Goal: Information Seeking & Learning: Find specific fact

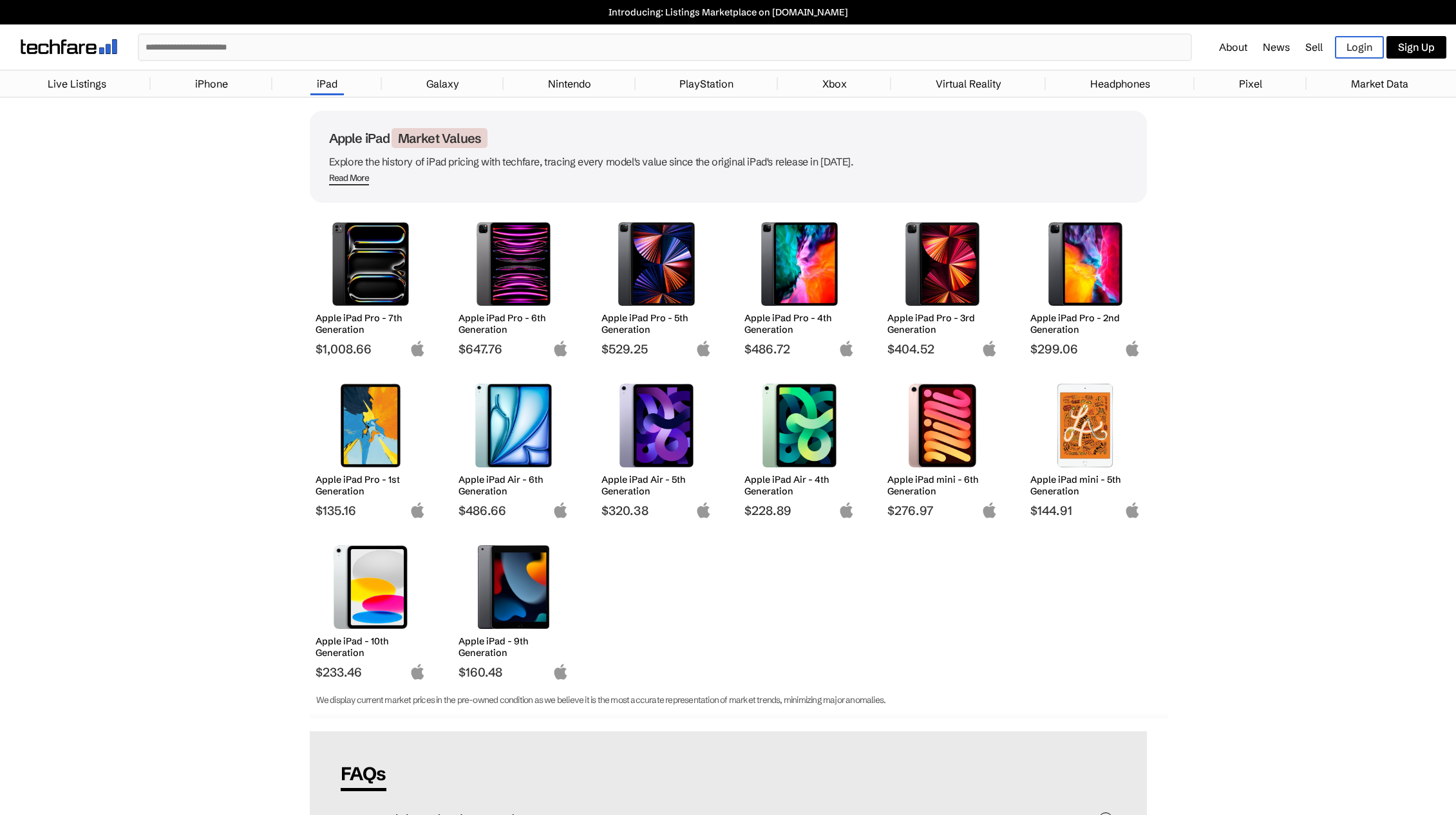
click at [803, 455] on img at bounding box center [799, 425] width 91 height 83
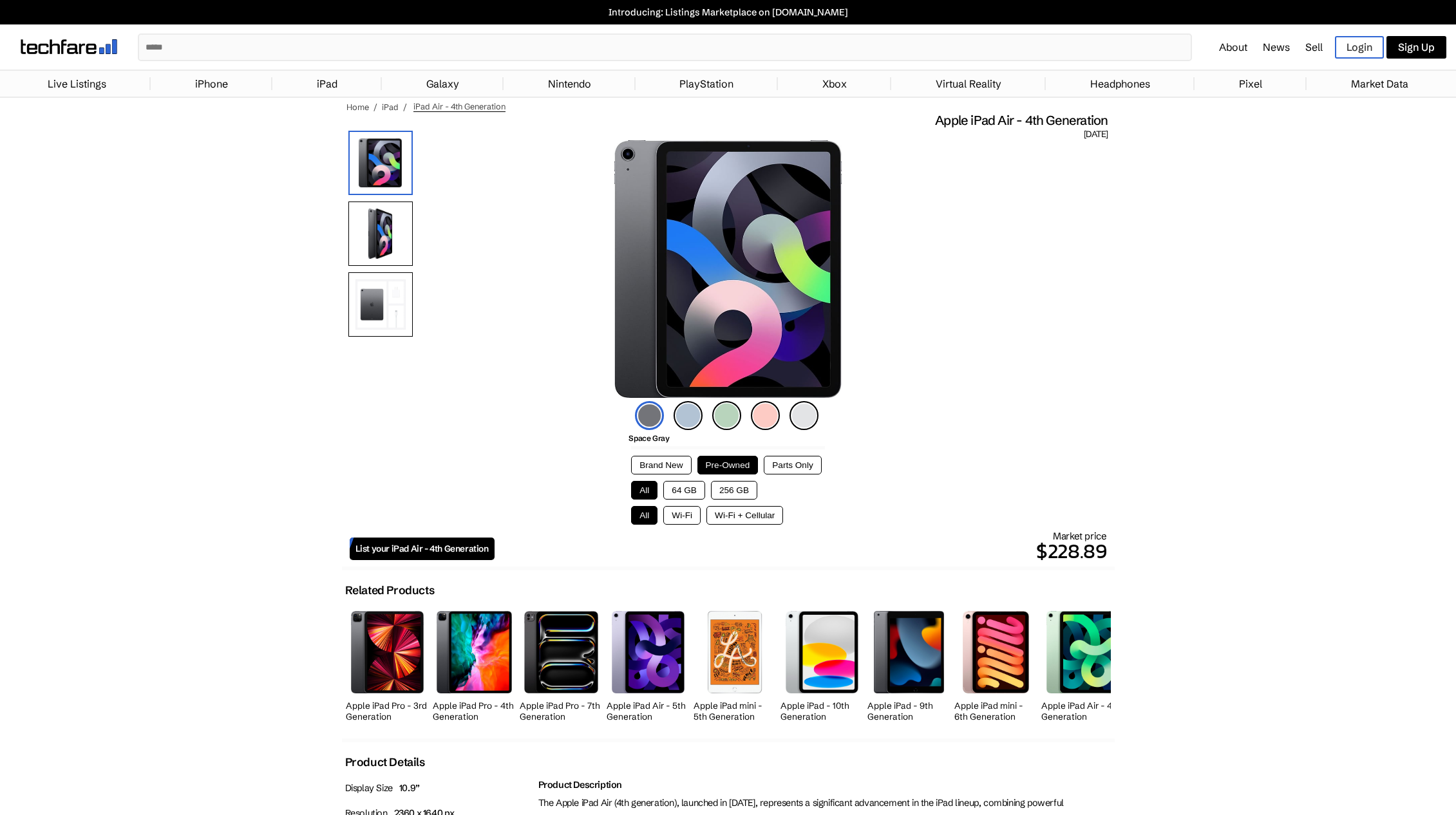
click at [691, 418] on img at bounding box center [687, 415] width 29 height 29
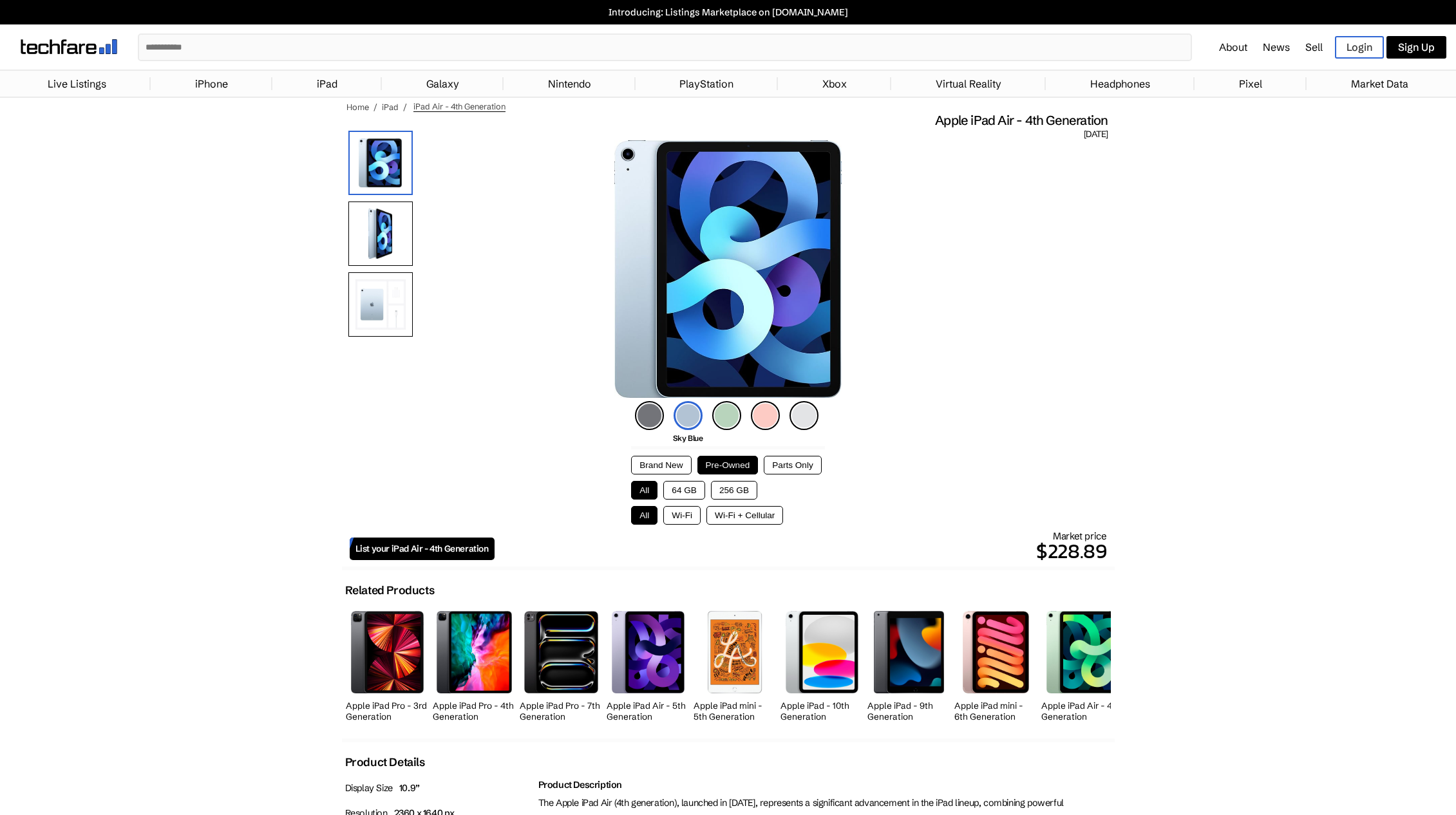
click at [713, 416] on img at bounding box center [727, 415] width 29 height 29
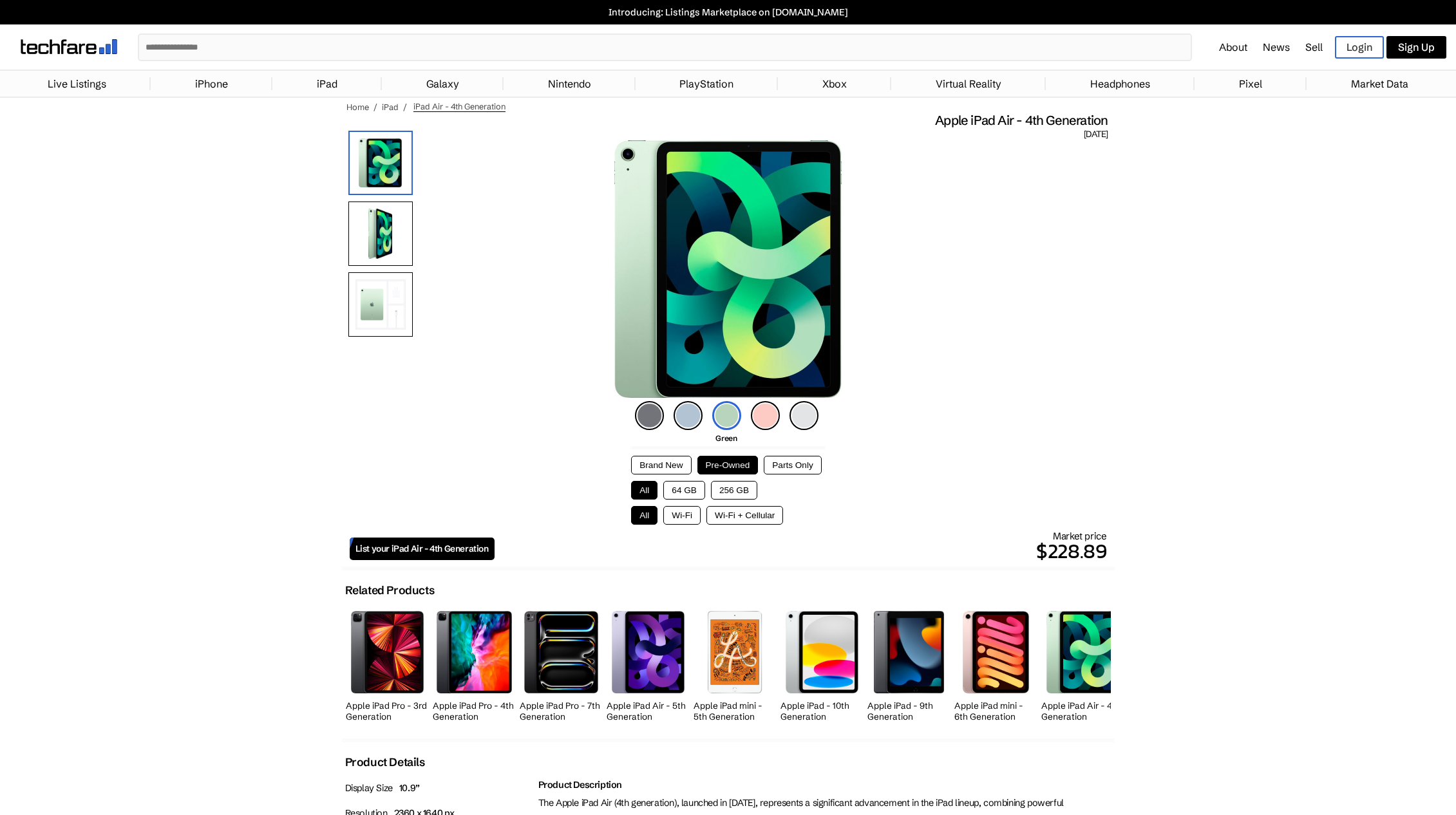
click at [766, 422] on img at bounding box center [765, 415] width 29 height 29
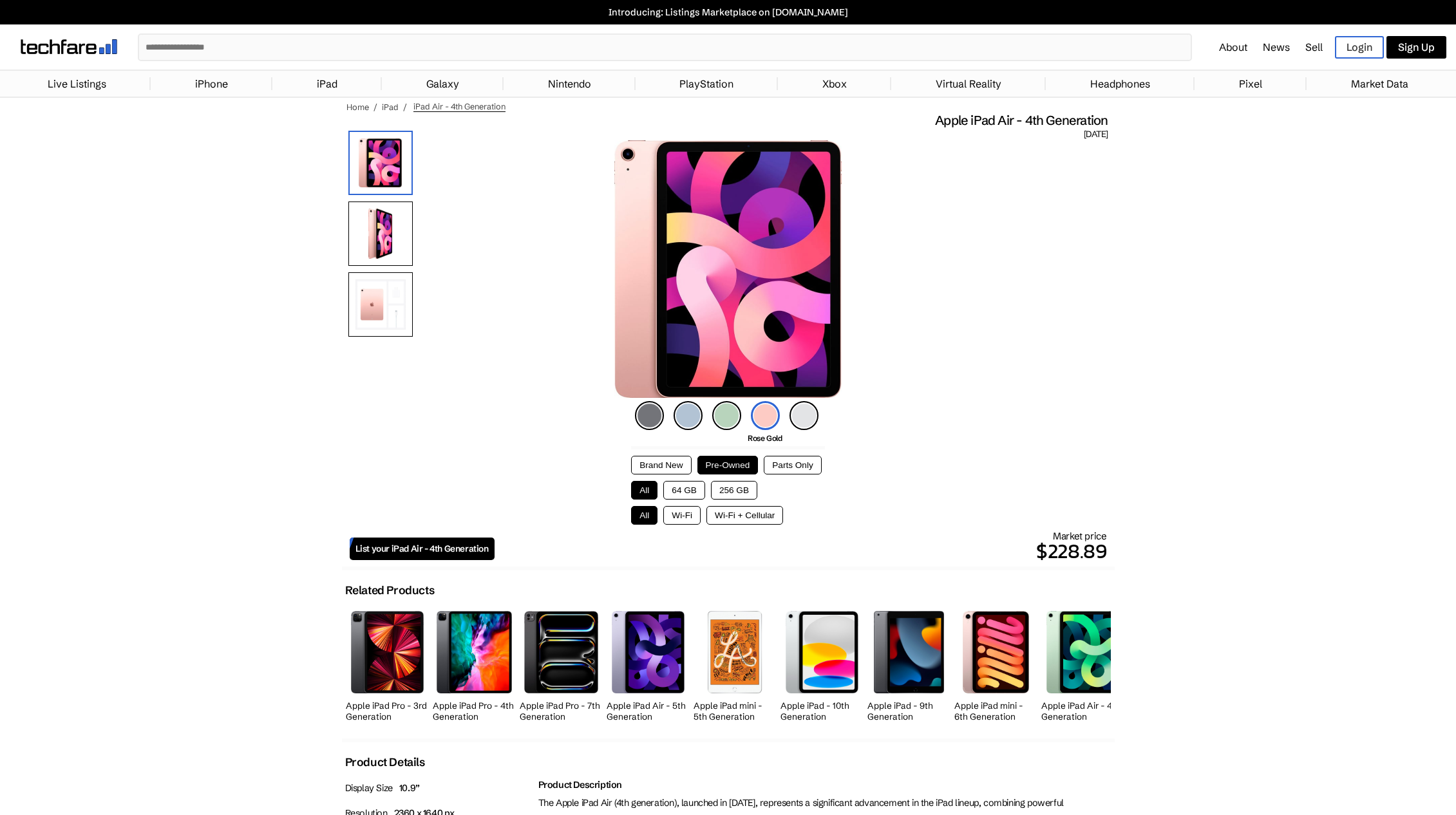
click at [809, 427] on img at bounding box center [803, 415] width 29 height 29
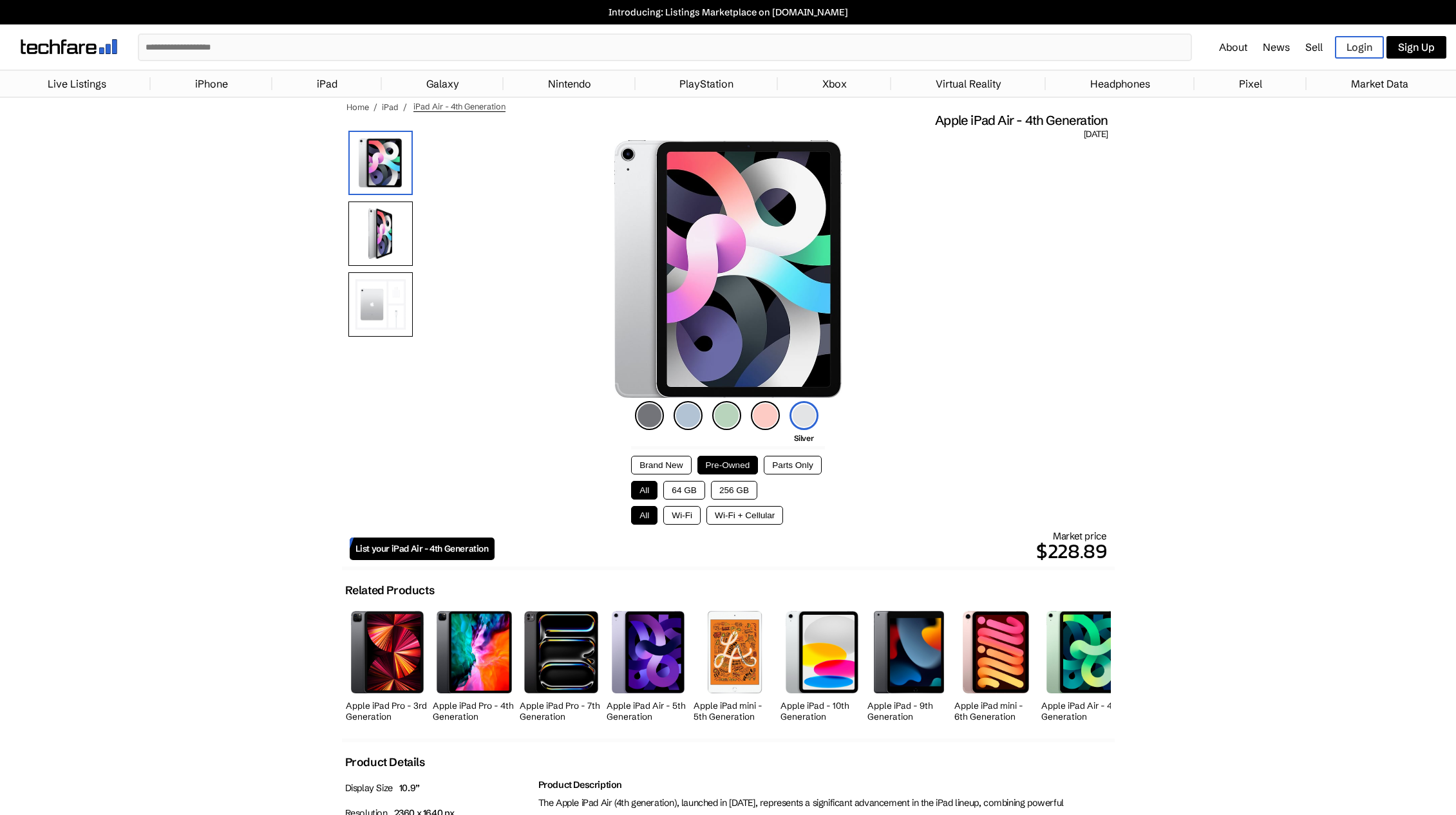
click at [637, 413] on img at bounding box center [649, 415] width 29 height 29
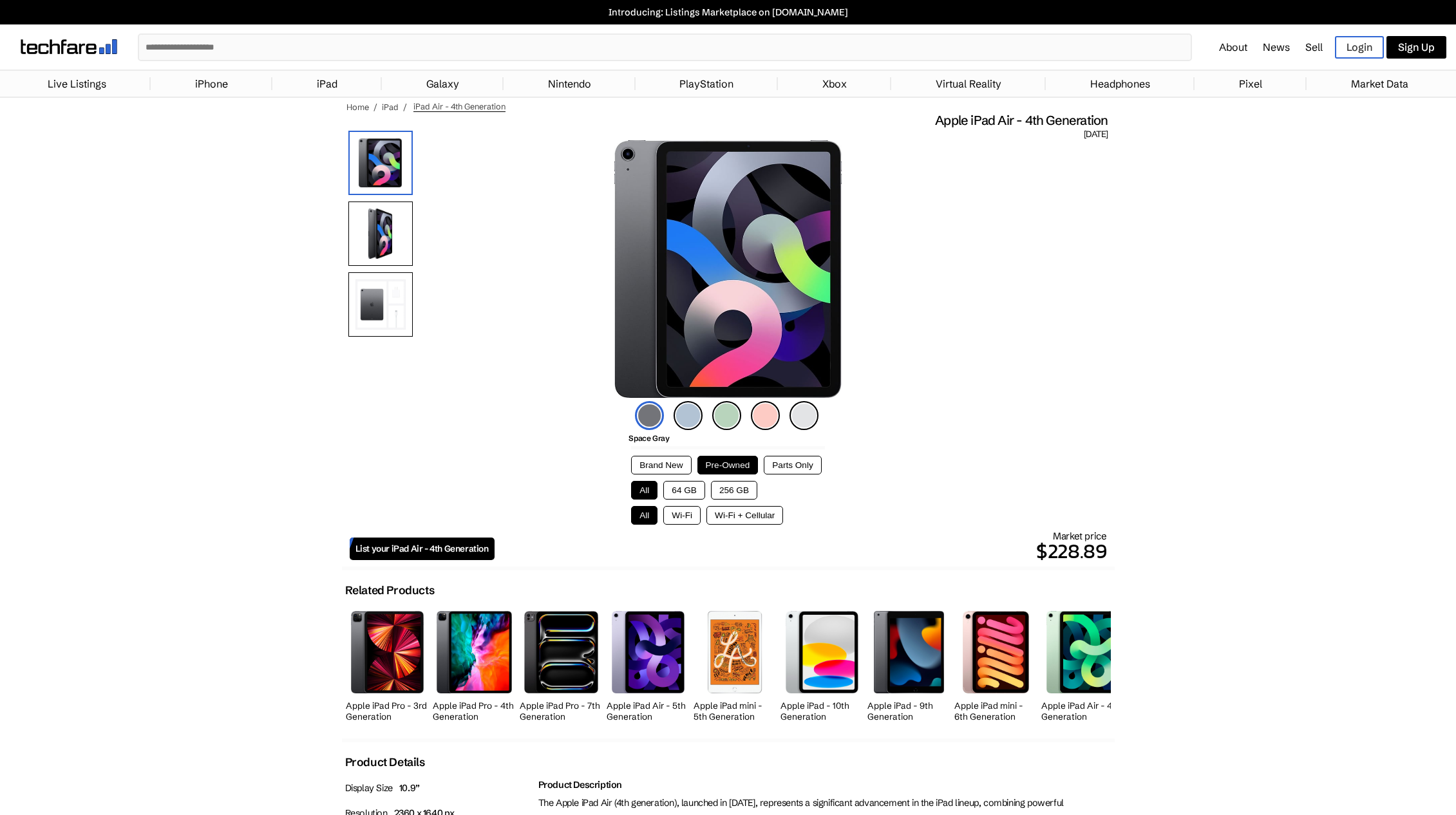
click at [386, 234] on img at bounding box center [381, 234] width 65 height 65
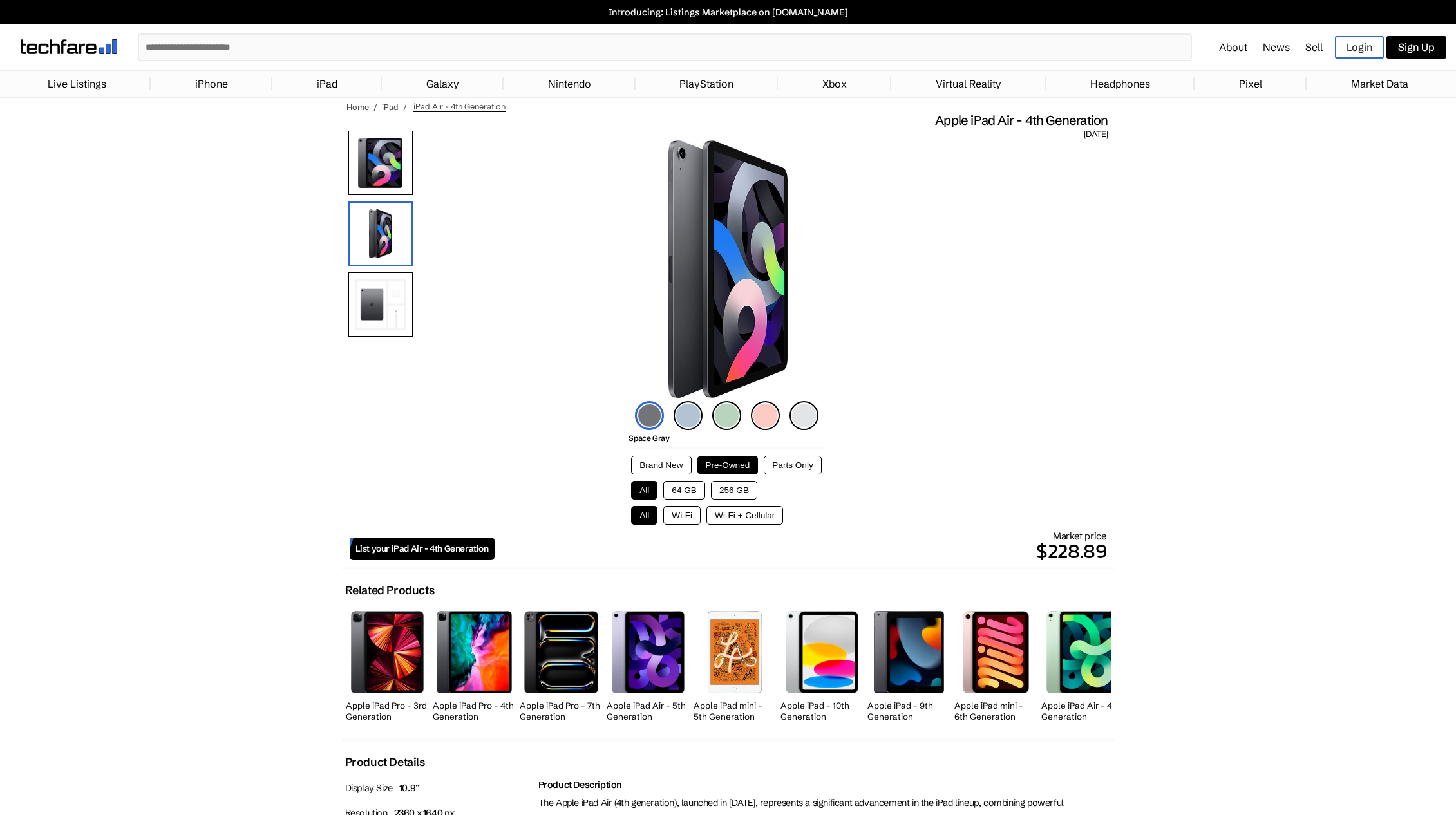
click at [393, 313] on img at bounding box center [381, 305] width 65 height 65
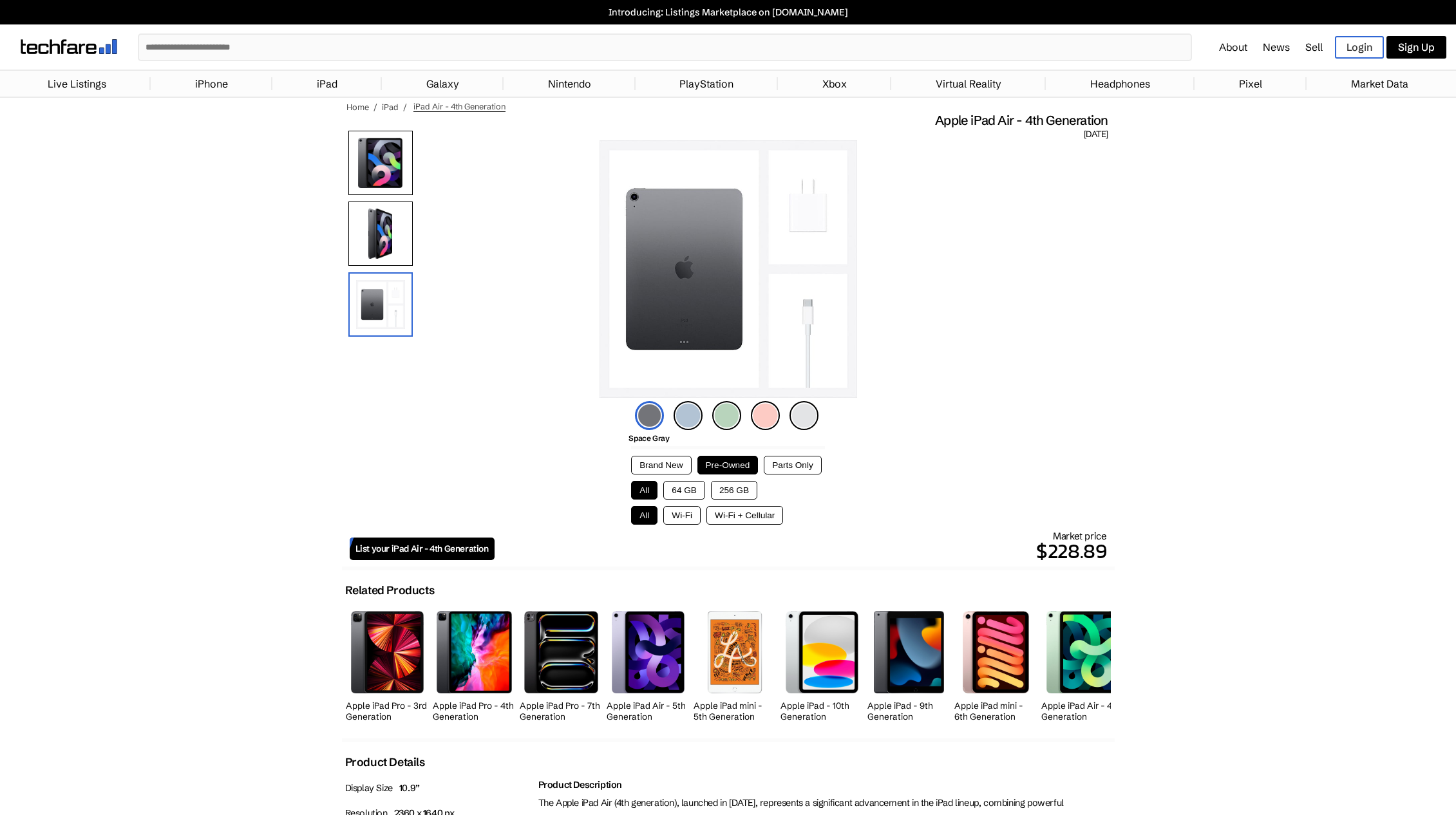
click at [390, 155] on img at bounding box center [381, 162] width 65 height 65
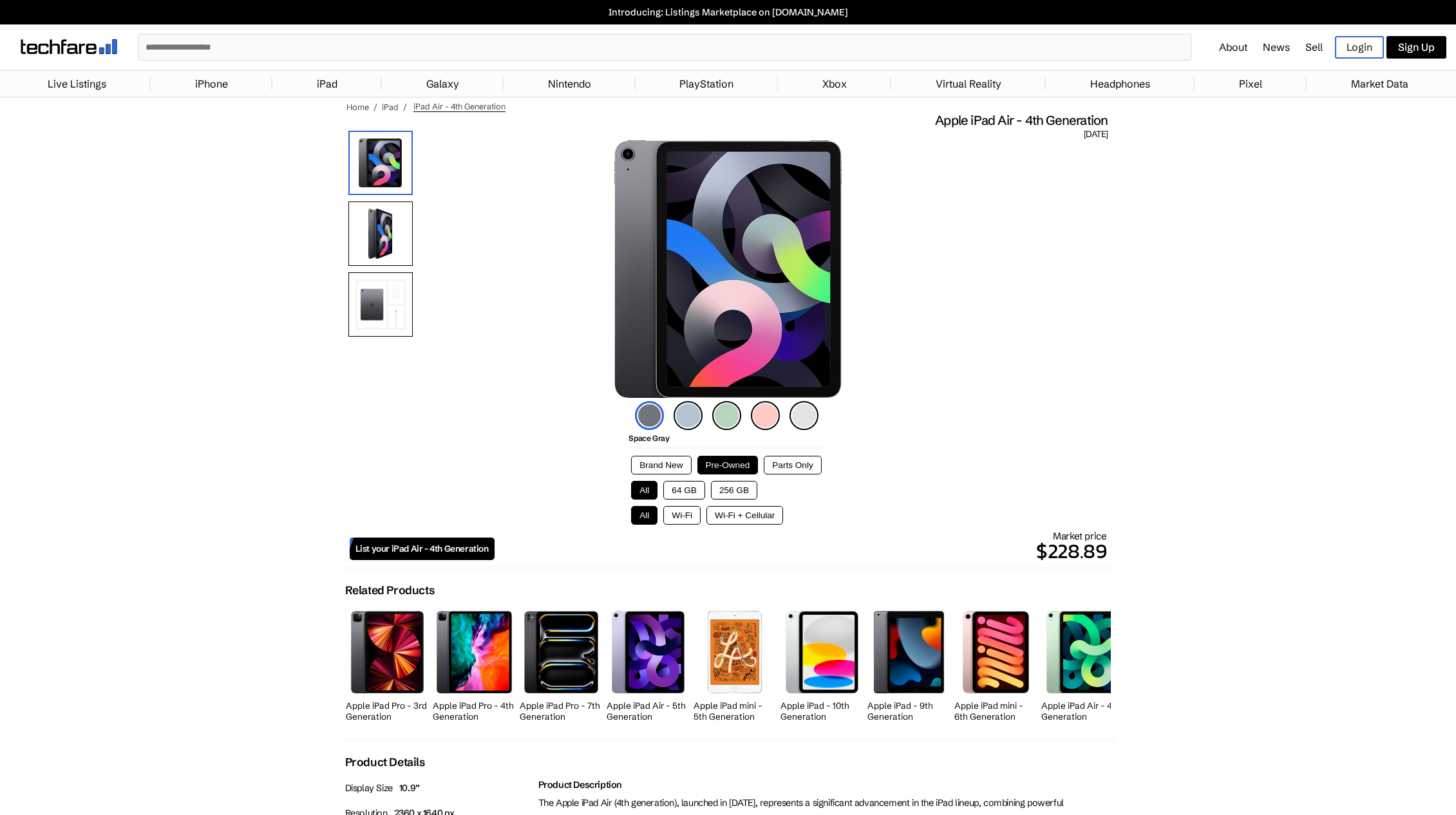
click at [388, 231] on img at bounding box center [381, 234] width 65 height 65
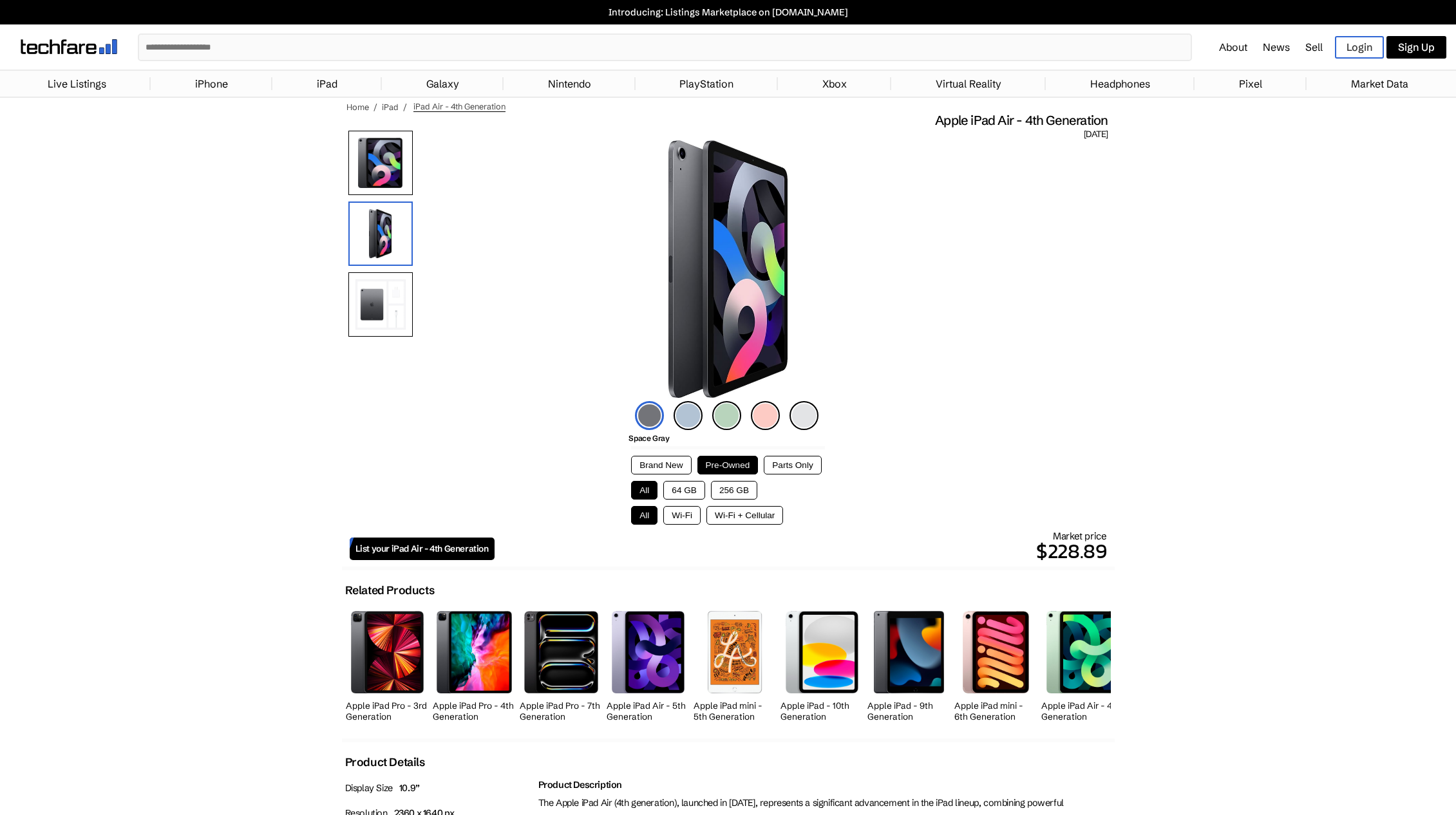
click at [388, 292] on img at bounding box center [381, 305] width 65 height 65
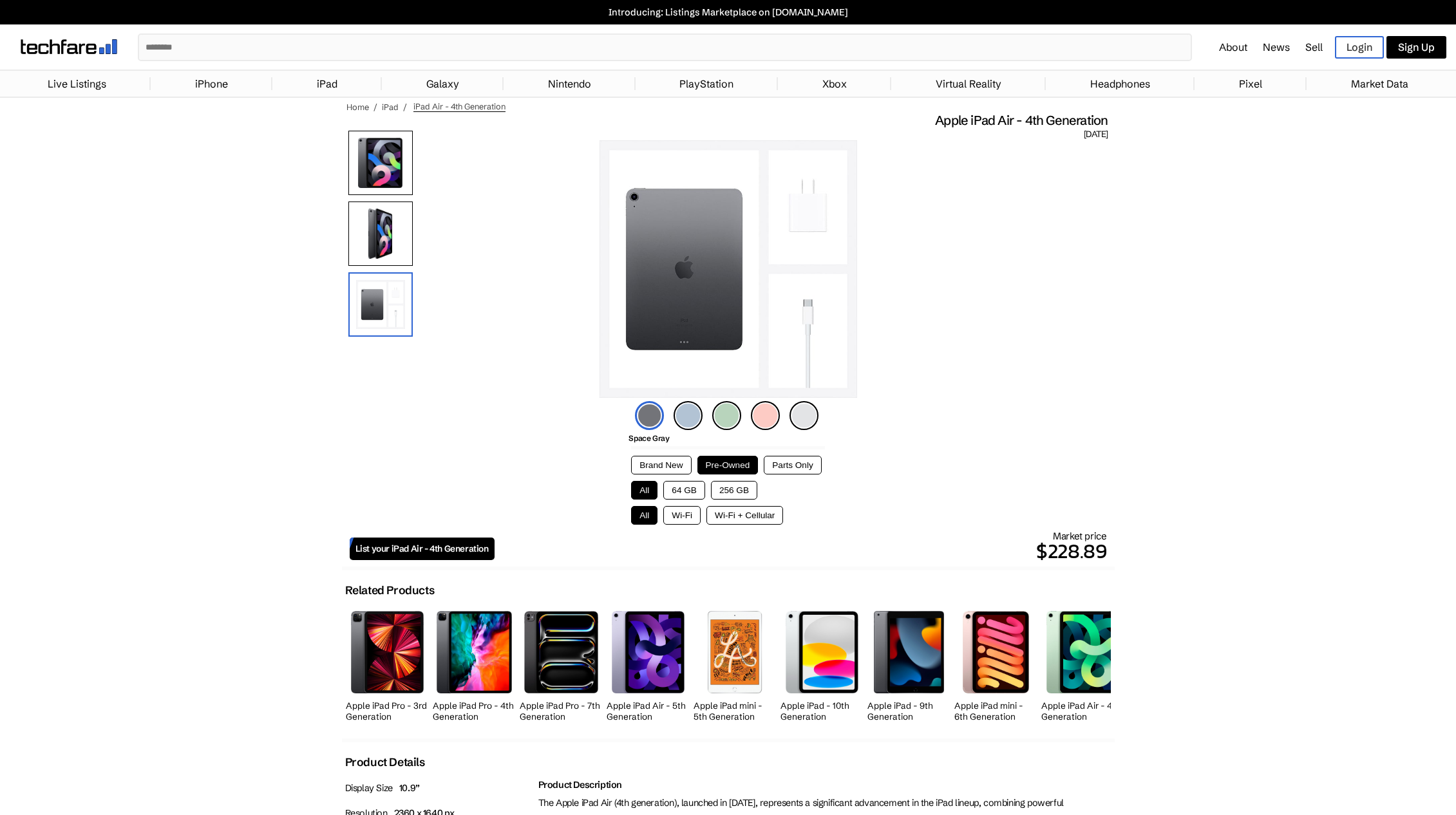
click at [380, 168] on img at bounding box center [381, 162] width 65 height 65
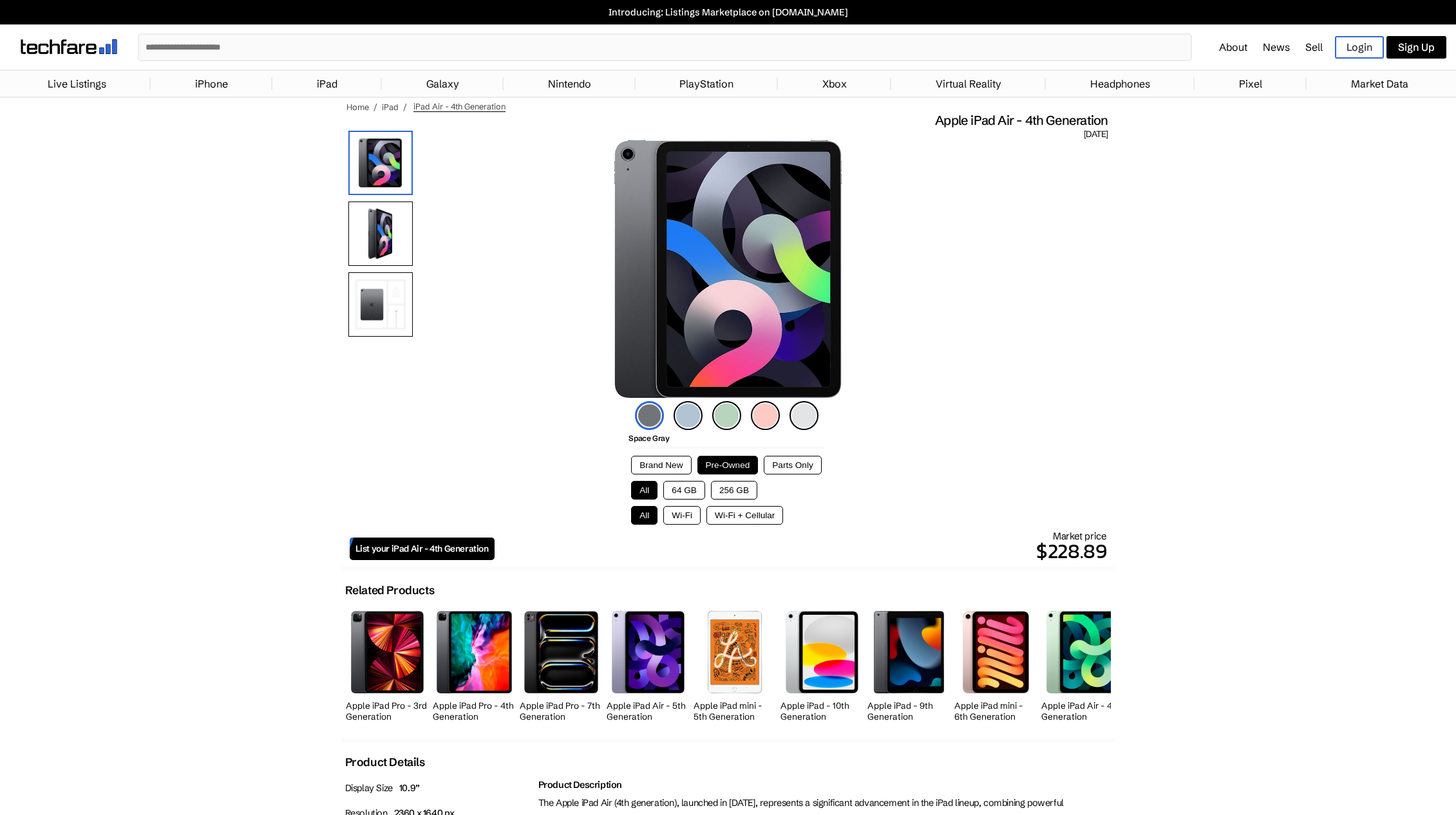
click at [681, 417] on img at bounding box center [687, 415] width 29 height 29
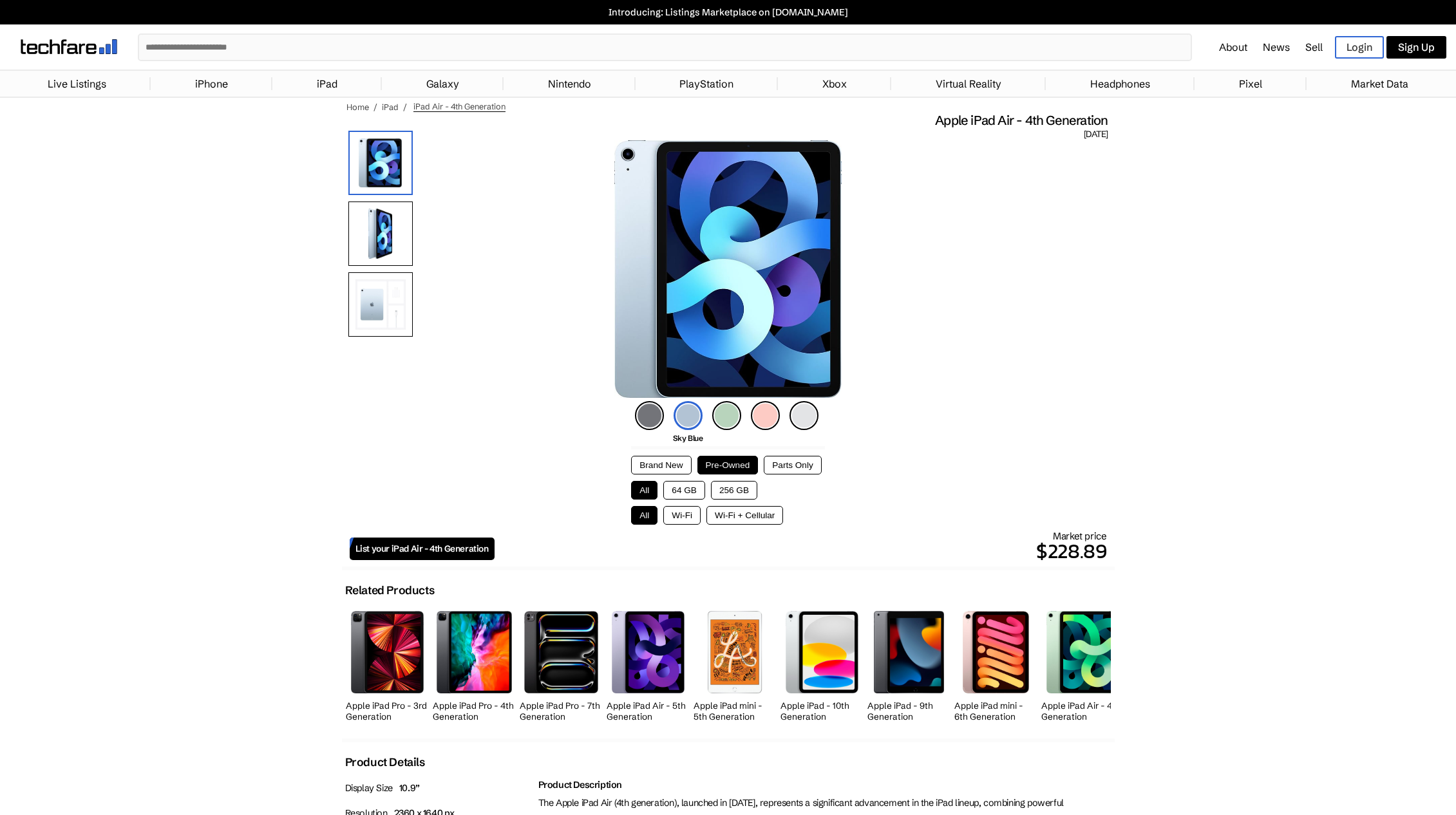
click at [732, 422] on img at bounding box center [727, 415] width 29 height 29
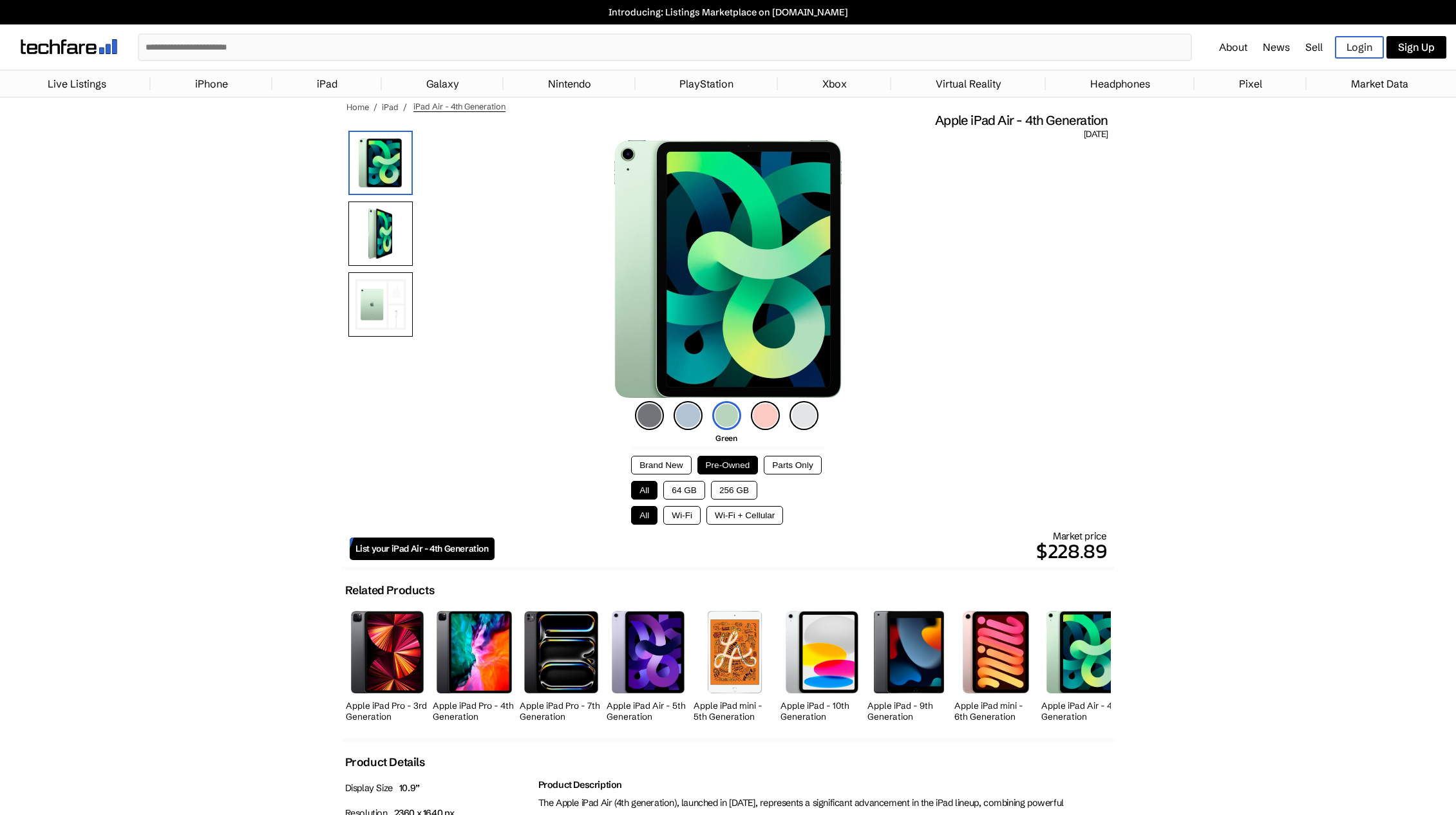
click at [756, 415] on img at bounding box center [765, 415] width 29 height 29
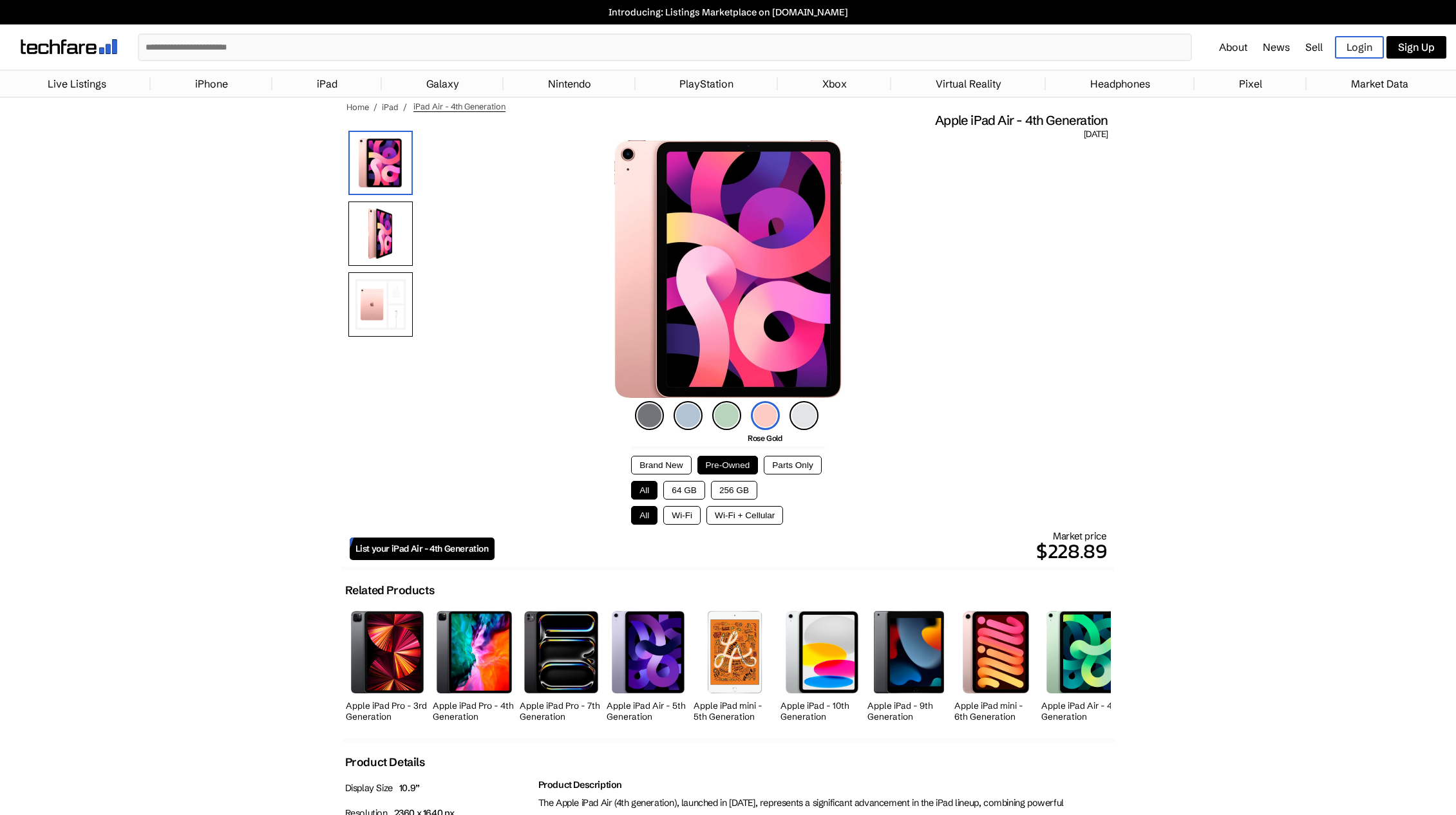
click at [803, 415] on img at bounding box center [803, 415] width 29 height 29
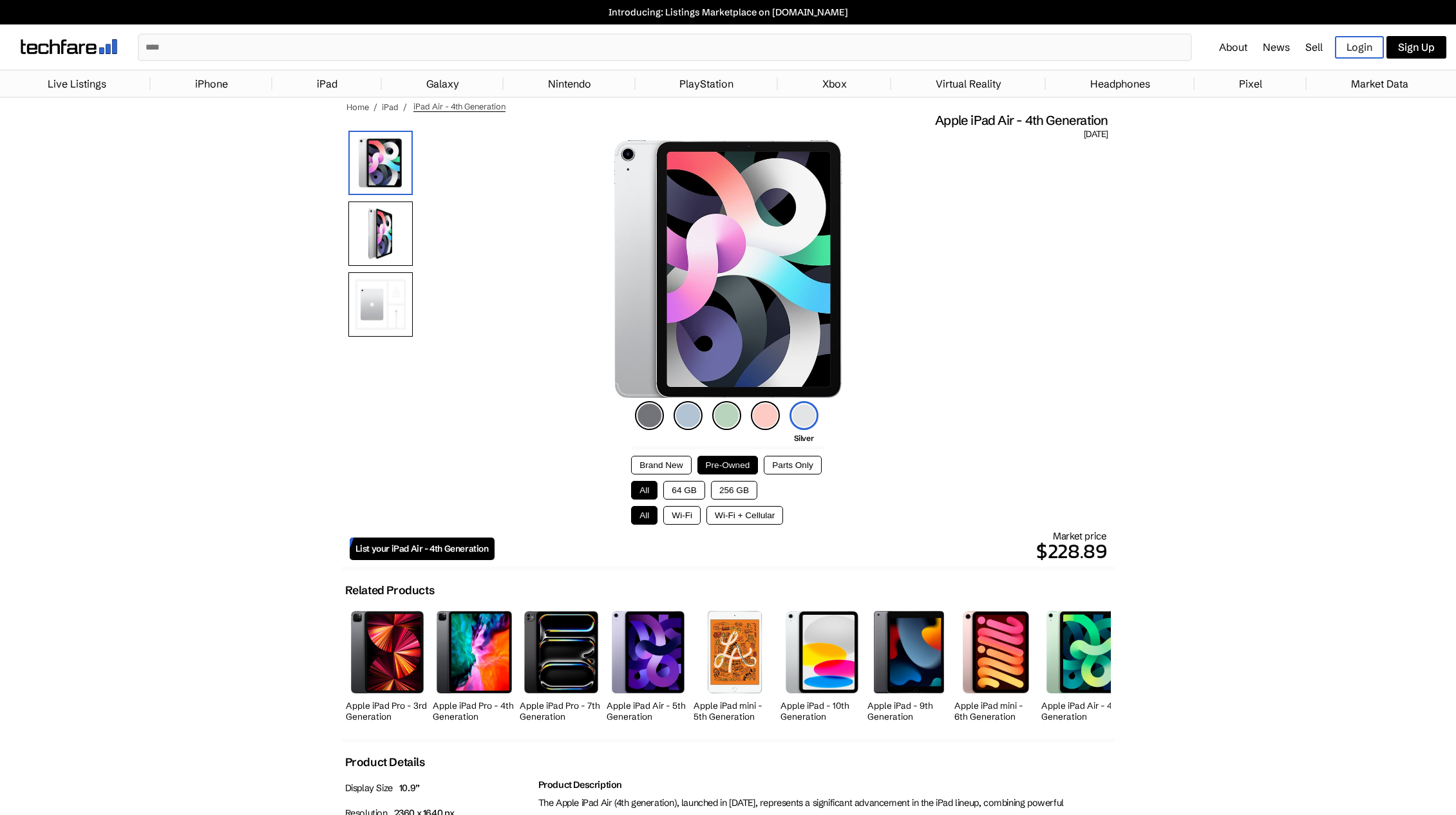
click at [651, 416] on img at bounding box center [649, 415] width 29 height 29
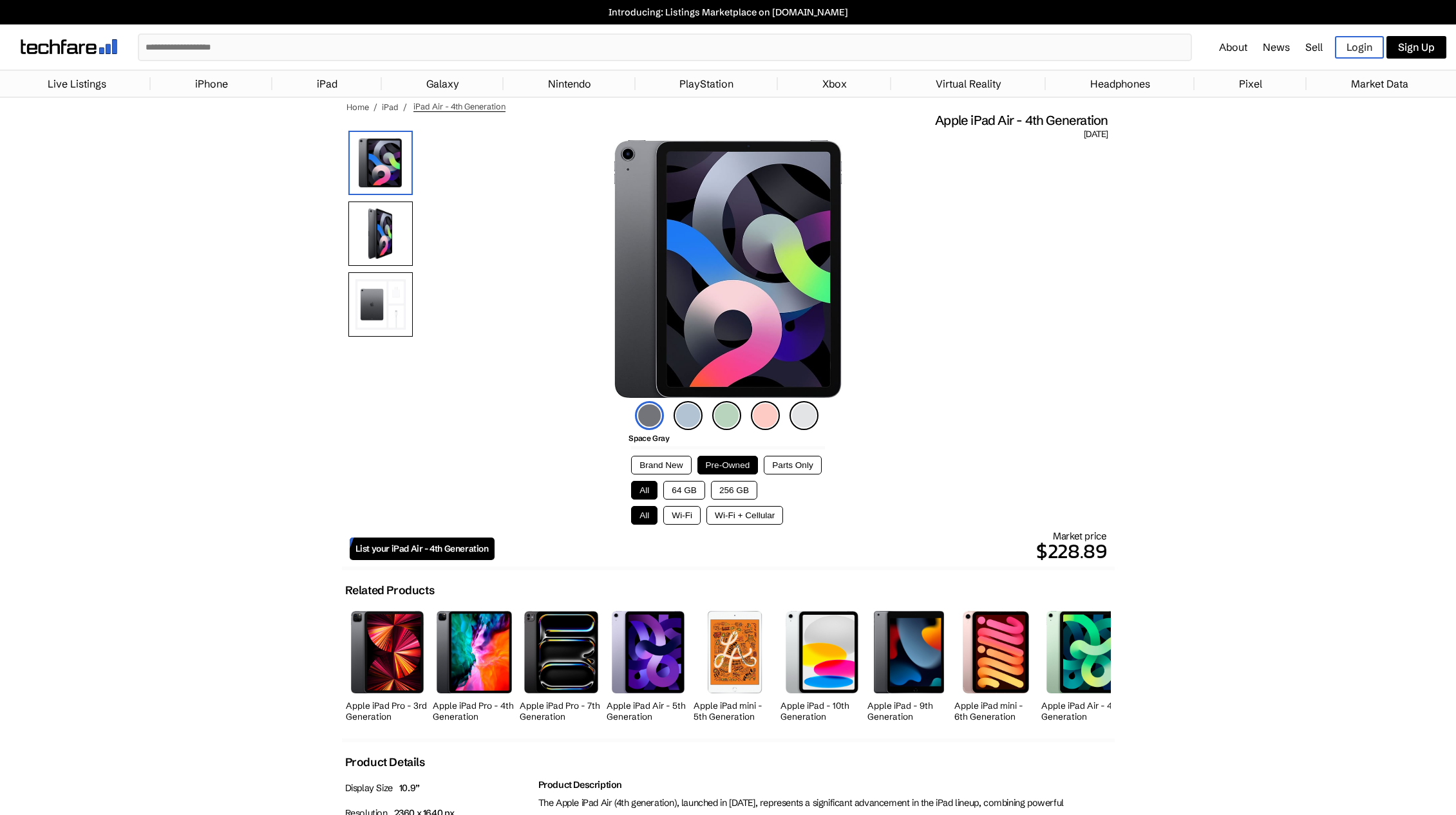
click at [478, 663] on img at bounding box center [474, 652] width 75 height 82
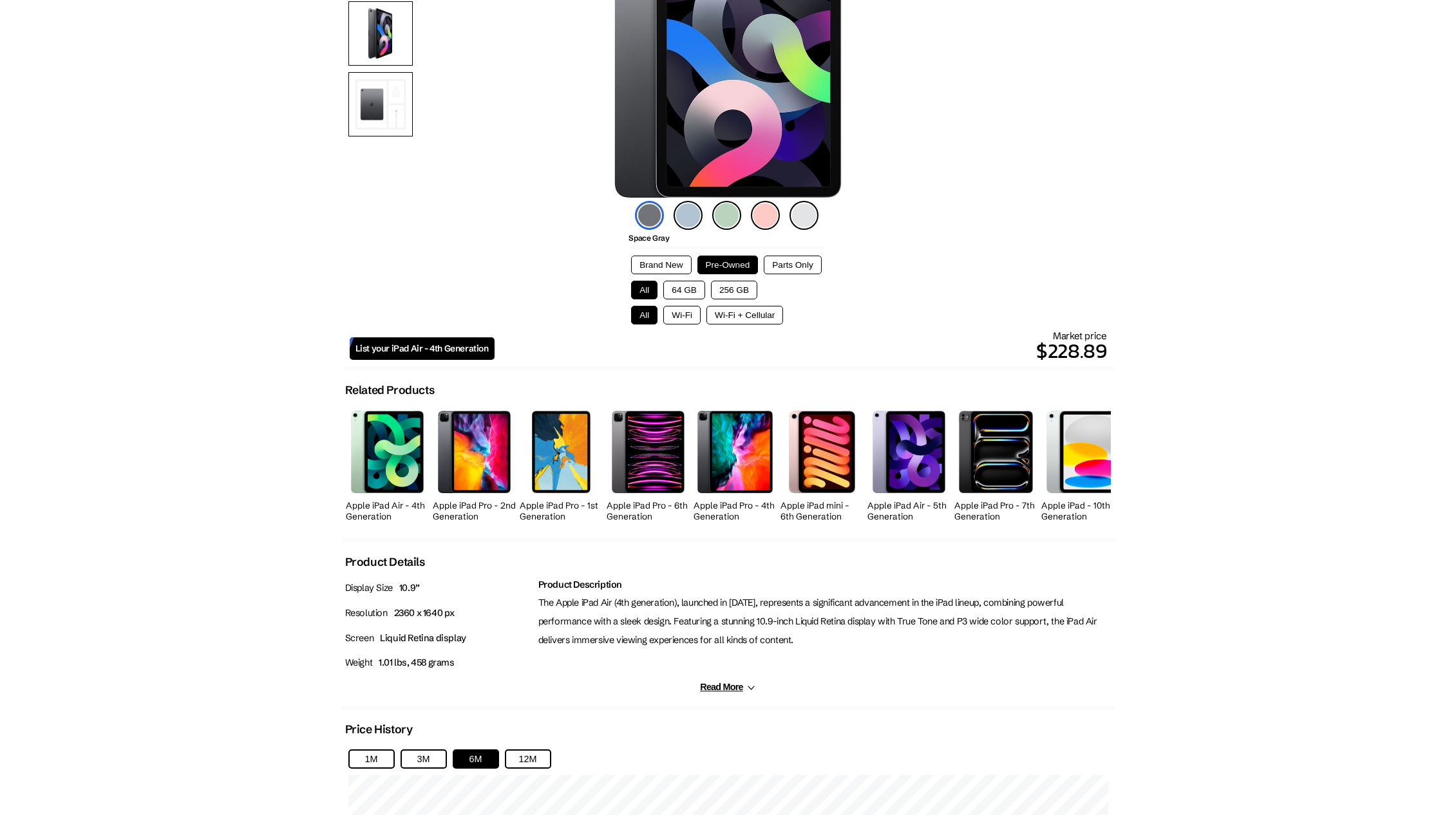
scroll to position [128, 0]
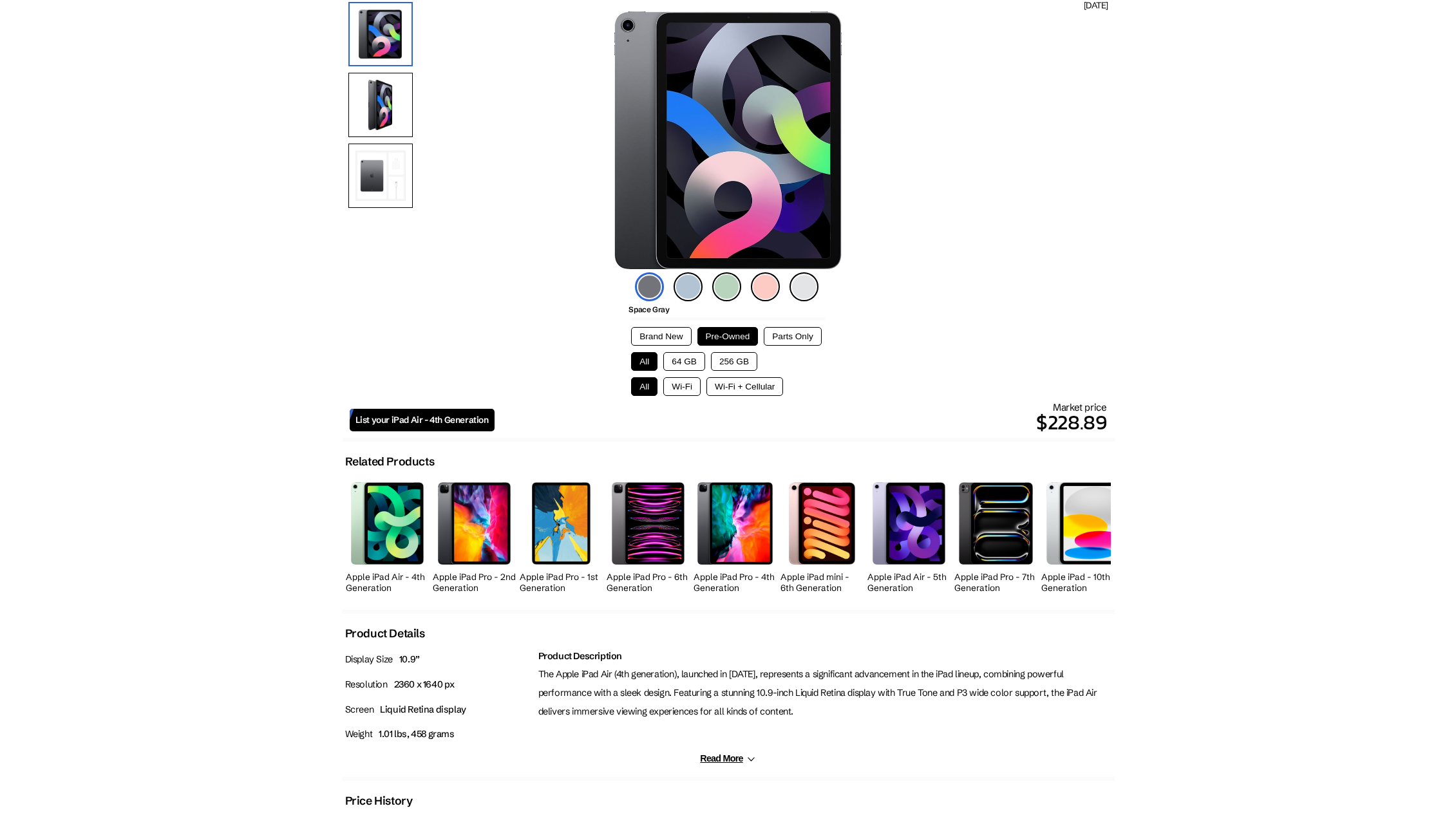
click at [666, 327] on button "Brand New" at bounding box center [661, 337] width 60 height 19
click at [712, 332] on button "Pre-Owned" at bounding box center [728, 337] width 61 height 19
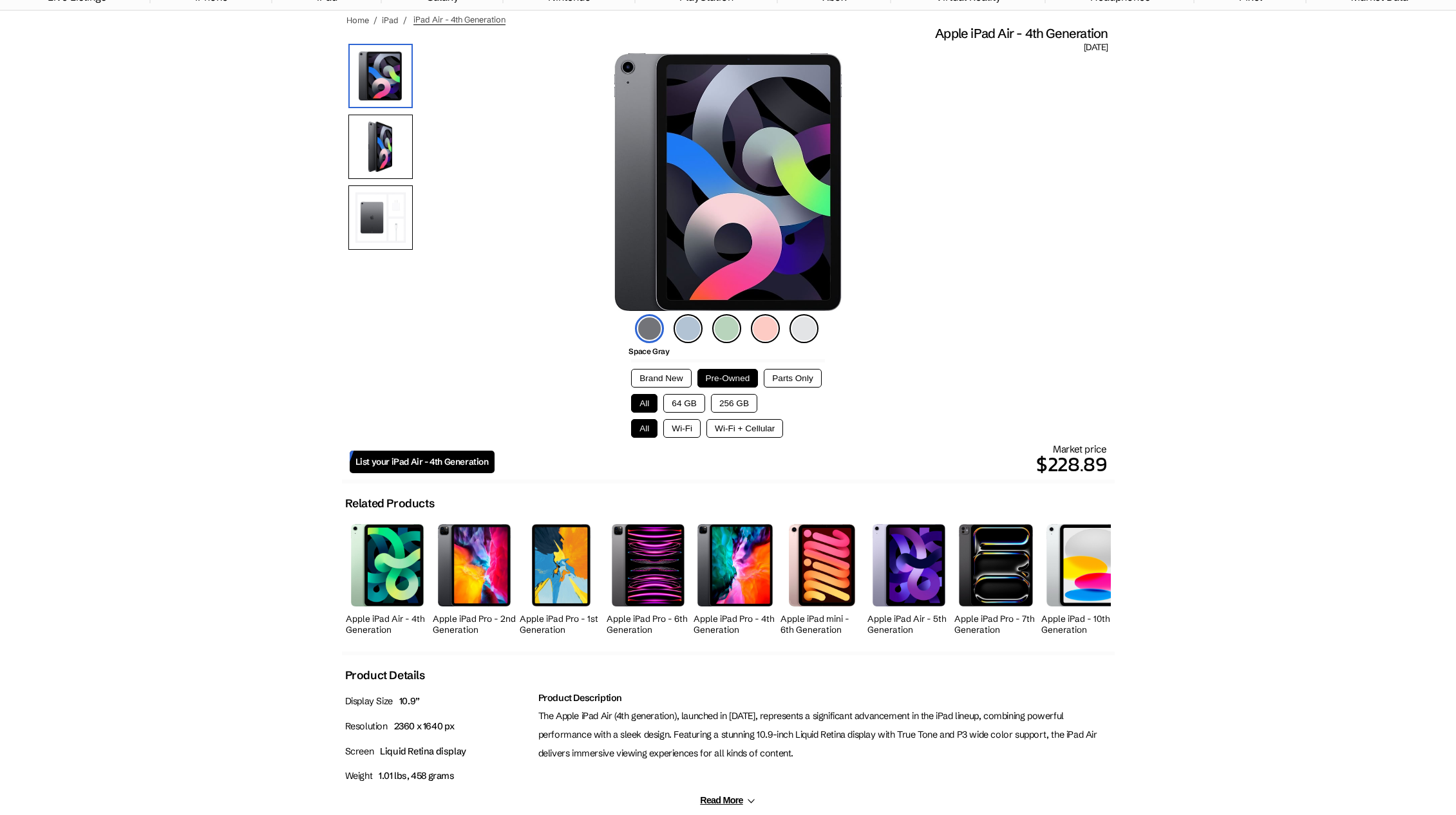
scroll to position [0, 0]
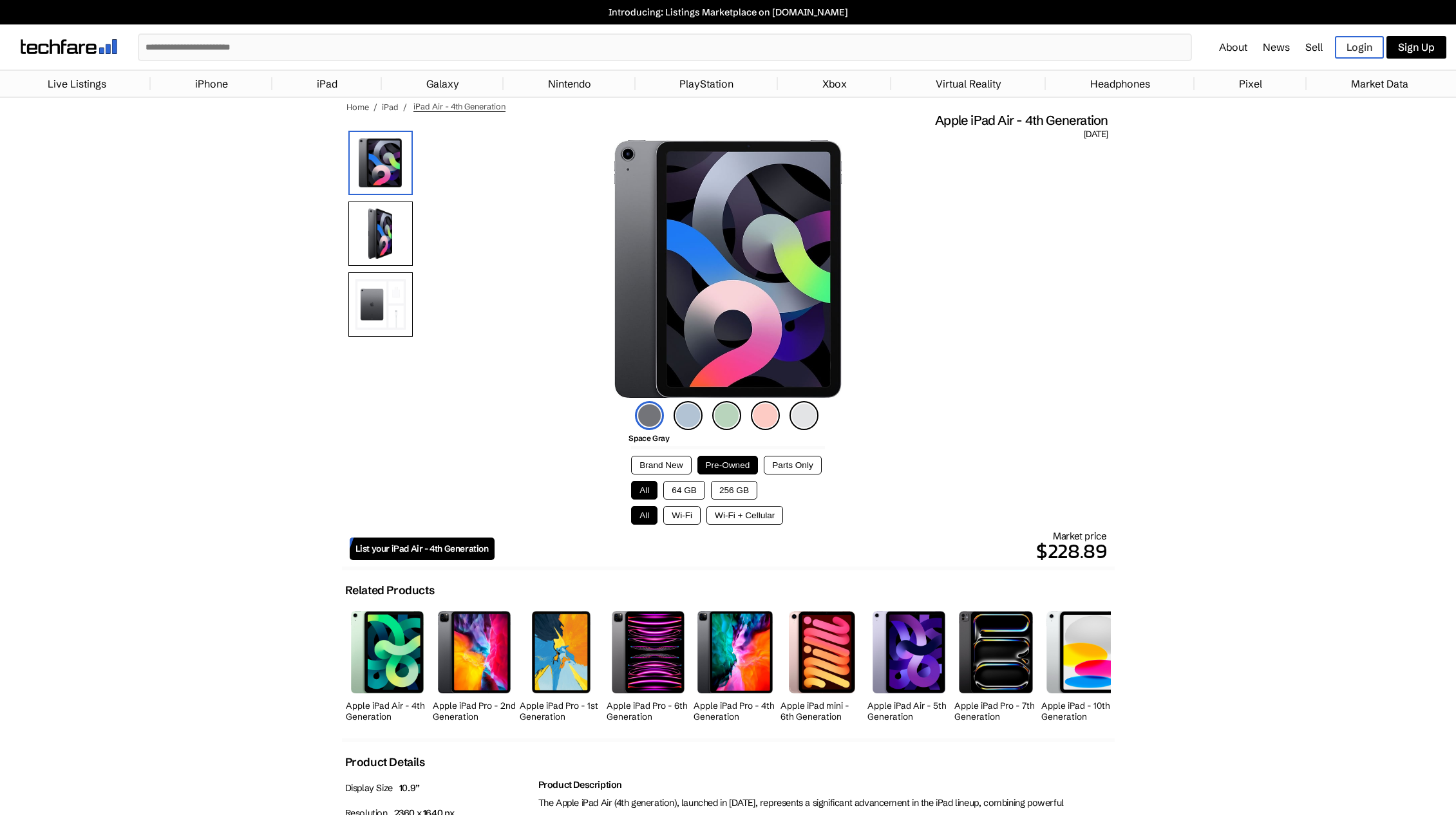
click at [382, 254] on img at bounding box center [381, 234] width 65 height 65
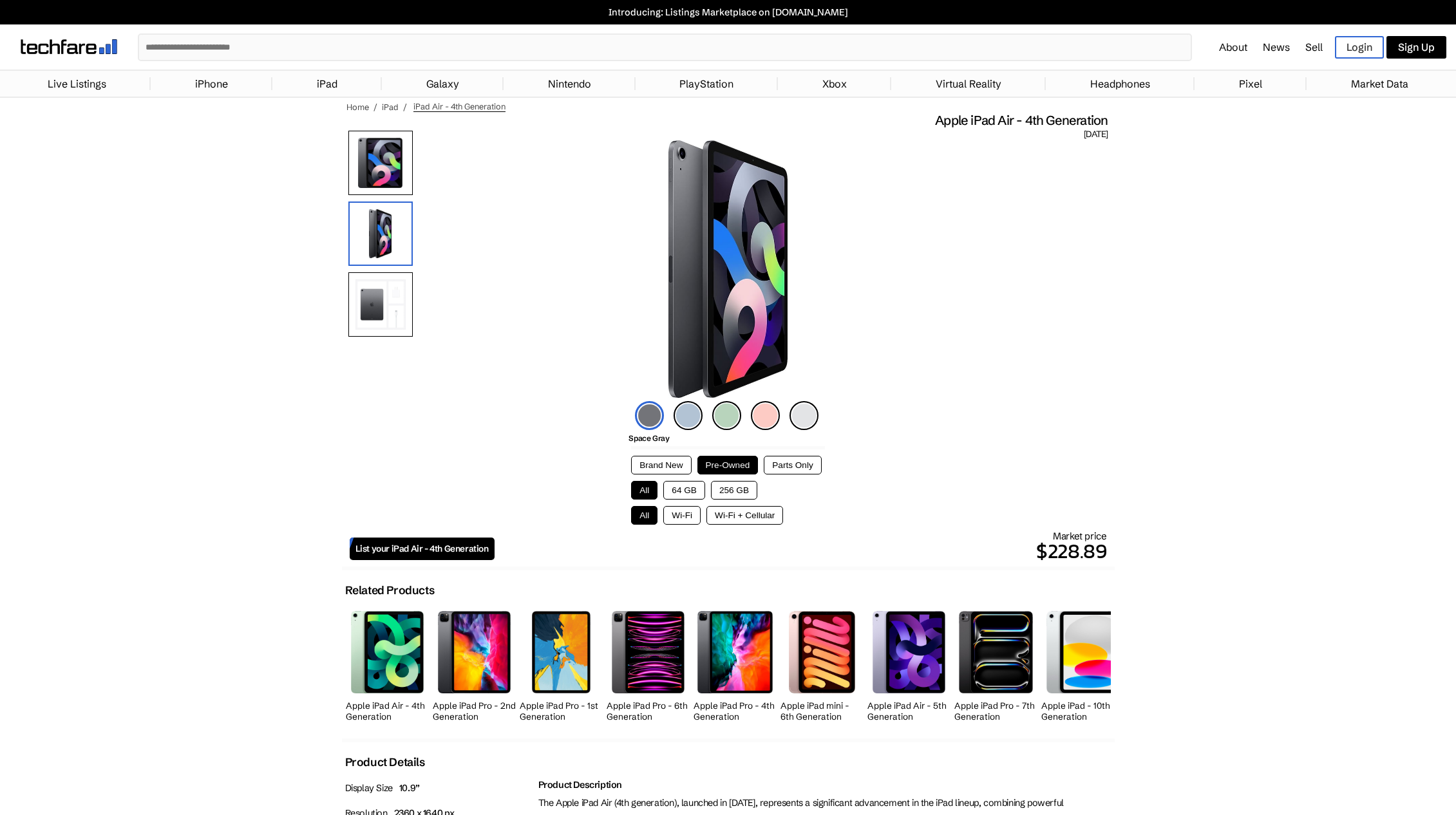
click at [377, 285] on img at bounding box center [381, 305] width 65 height 65
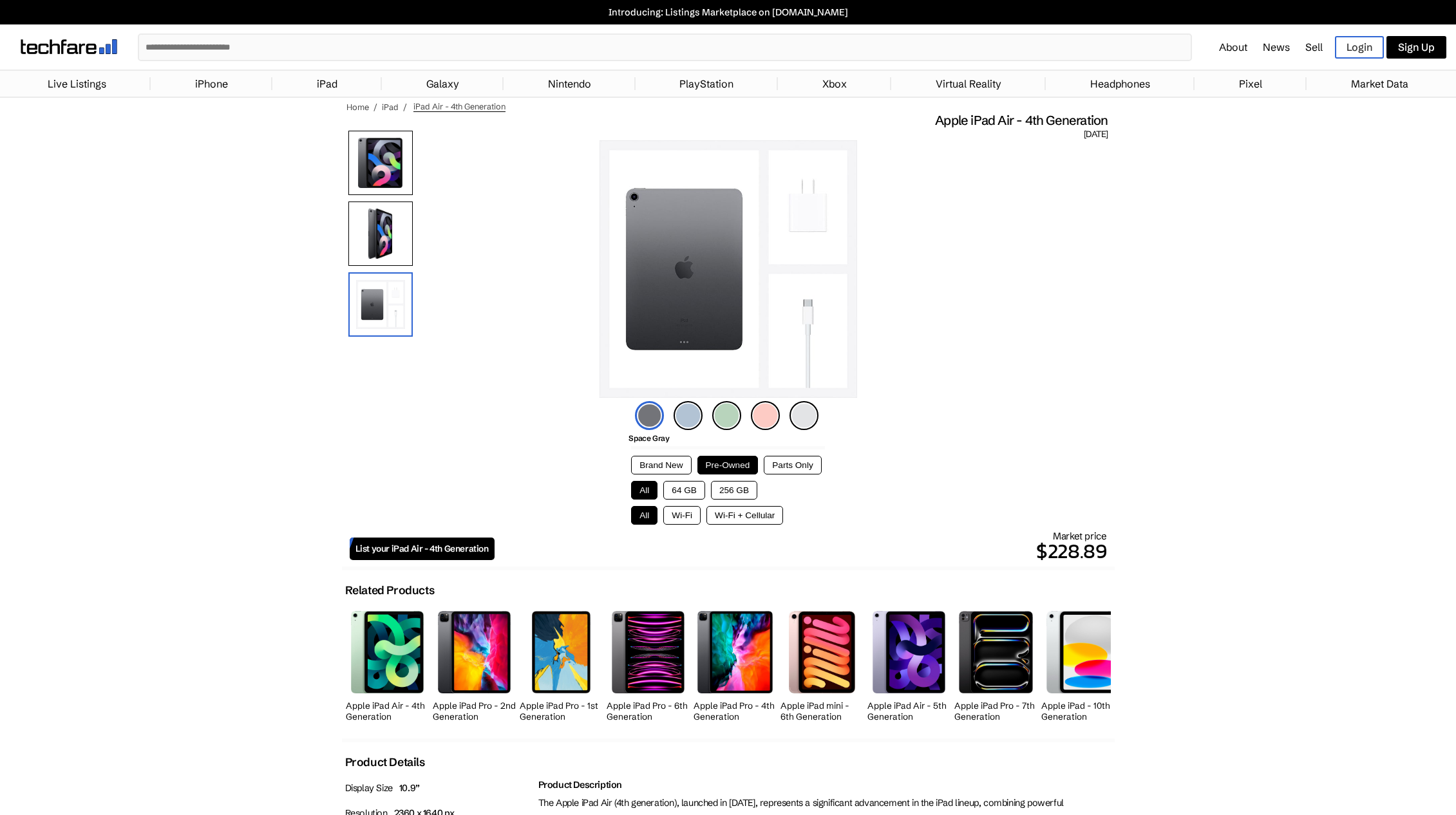
click at [383, 153] on img at bounding box center [381, 162] width 65 height 65
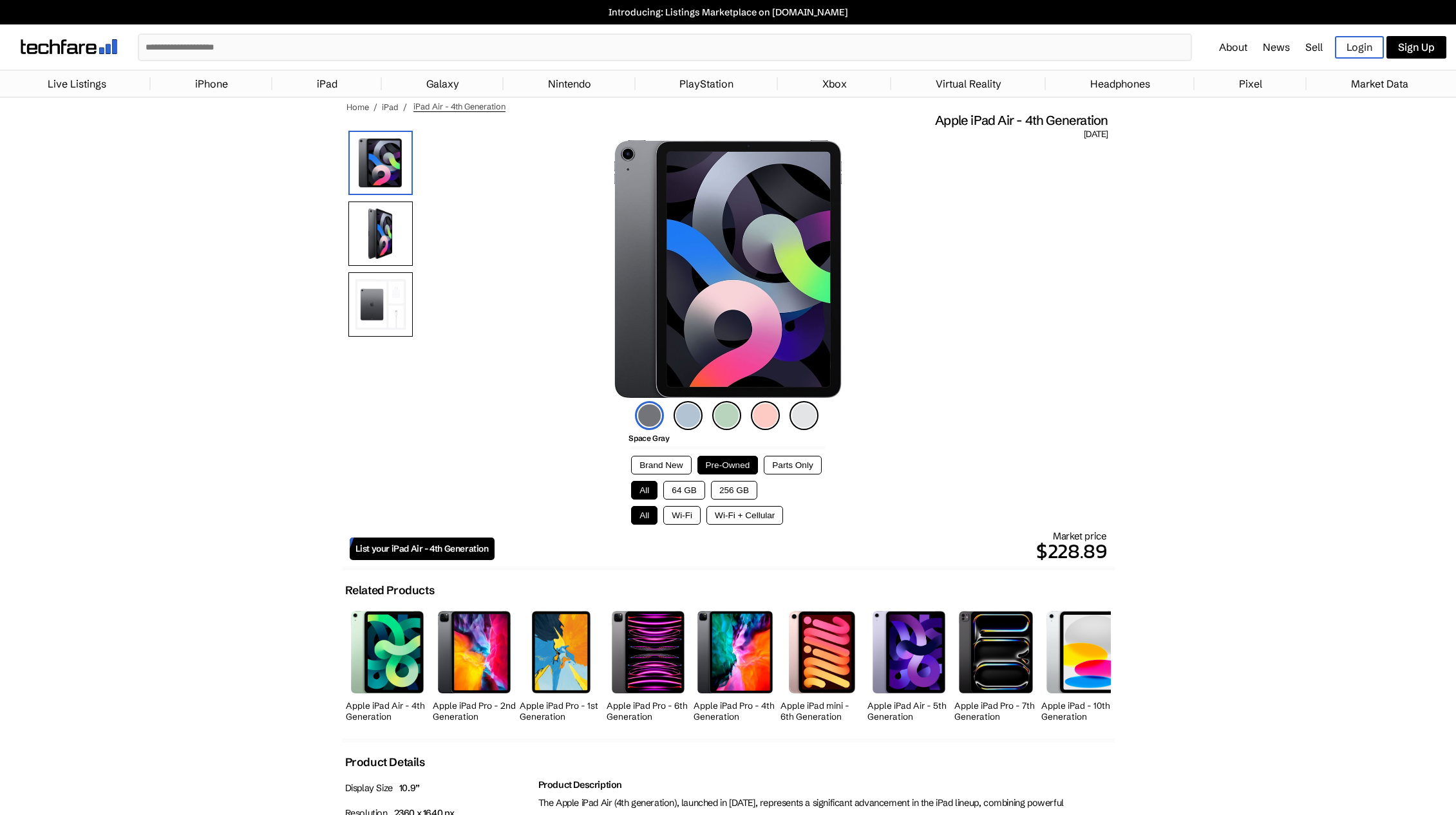
click at [716, 510] on button "Wi-Fi + Cellular" at bounding box center [744, 516] width 77 height 19
click at [679, 493] on button "64 GB" at bounding box center [683, 491] width 42 height 19
click at [737, 494] on button "256 GB" at bounding box center [733, 491] width 46 height 19
click at [687, 515] on button "Wi-Fi" at bounding box center [682, 516] width 38 height 19
click at [646, 494] on button "All" at bounding box center [644, 491] width 26 height 19
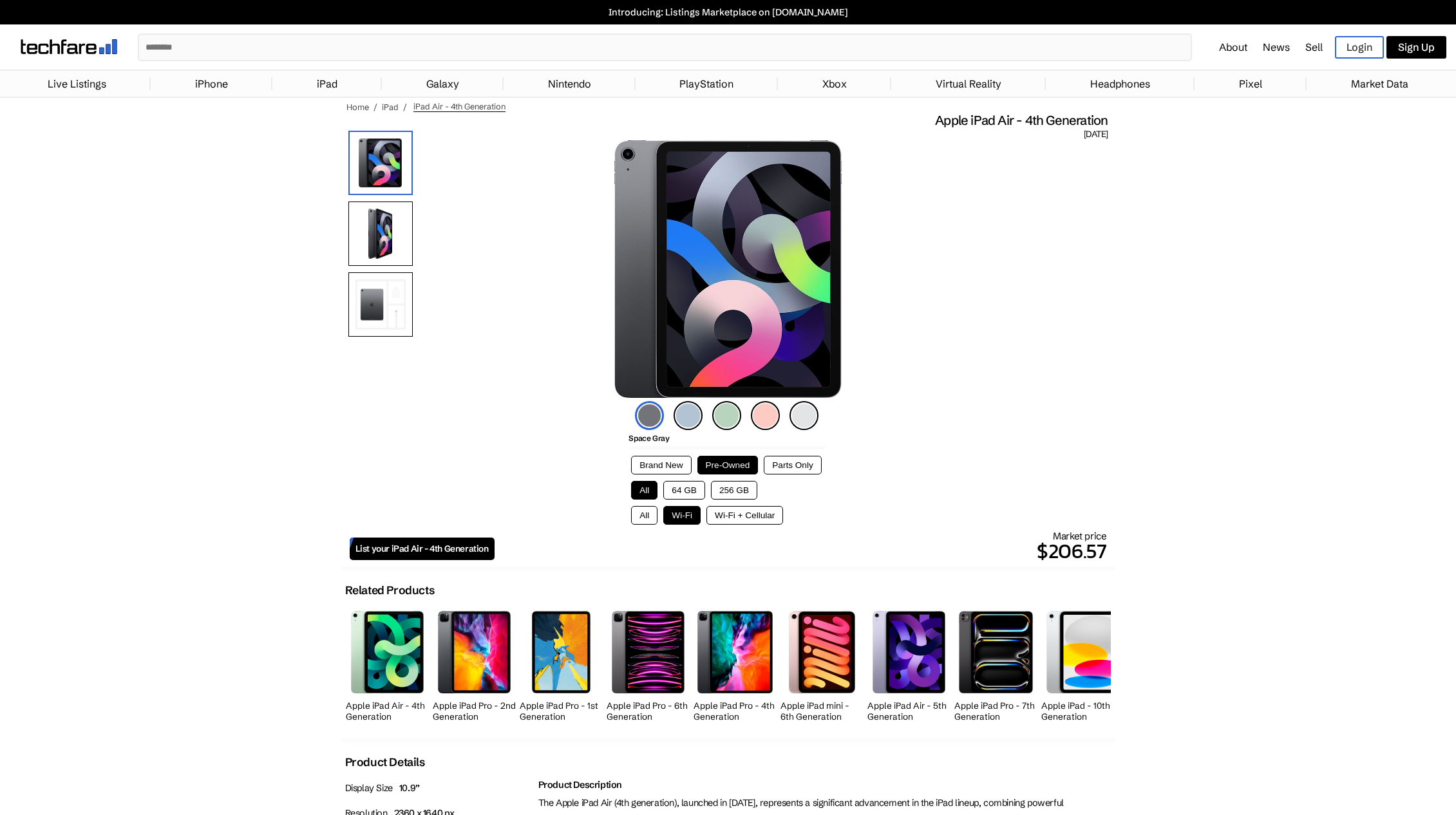
click at [643, 513] on button "All" at bounding box center [644, 516] width 26 height 19
click at [693, 494] on button "64 GB" at bounding box center [683, 491] width 42 height 19
click at [727, 491] on button "256 GB" at bounding box center [733, 491] width 46 height 19
click at [653, 492] on button "All" at bounding box center [644, 491] width 26 height 19
click at [673, 492] on button "64 GB" at bounding box center [683, 491] width 42 height 19
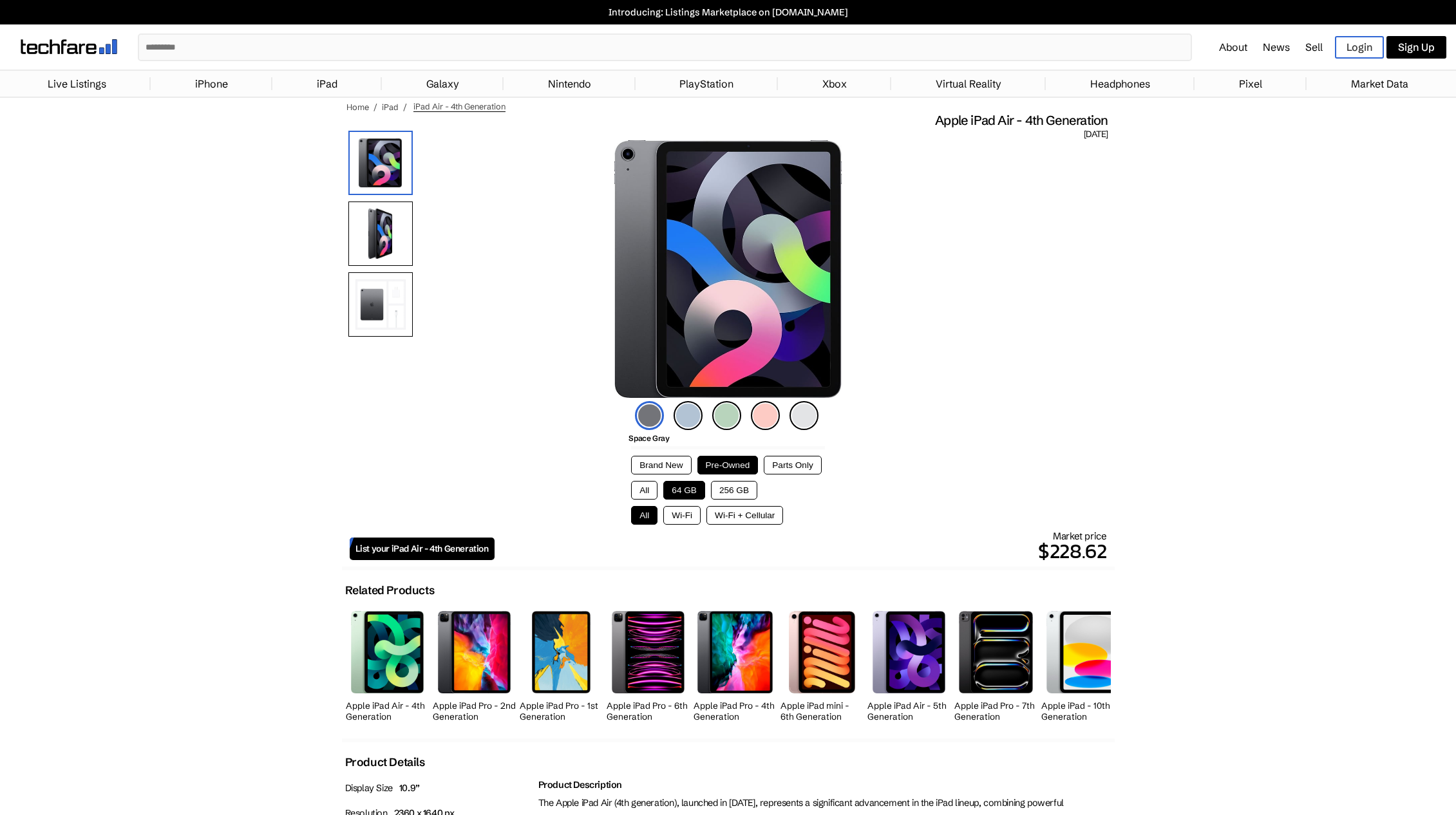
click at [1062, 410] on div "Space Gray Sky Blue Green Rose Gold Silver Brand New Pre-Owned Parts Only All 6…" at bounding box center [728, 700] width 773 height 1118
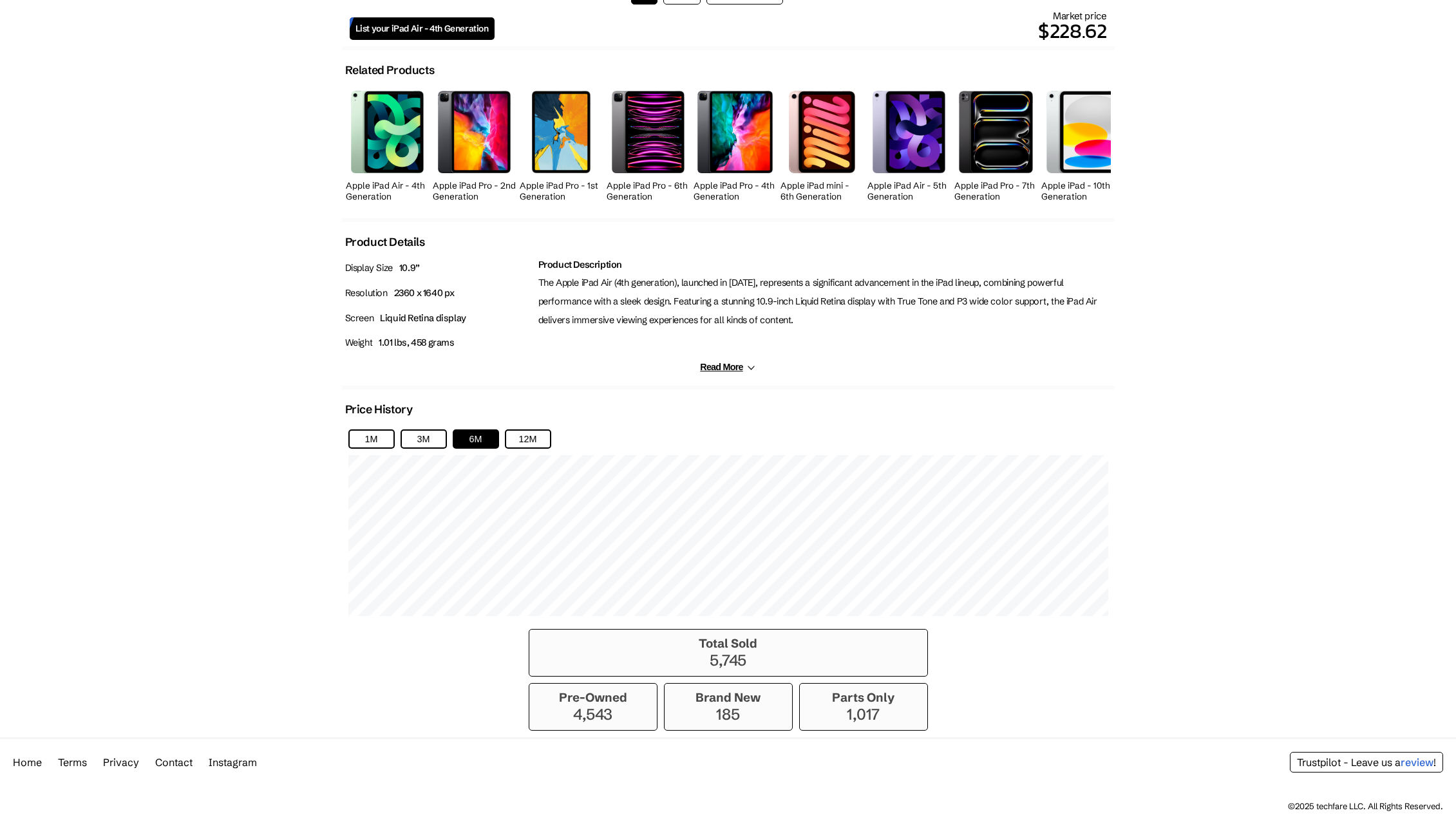
scroll to position [521, 0]
